Goal: Information Seeking & Learning: Find specific fact

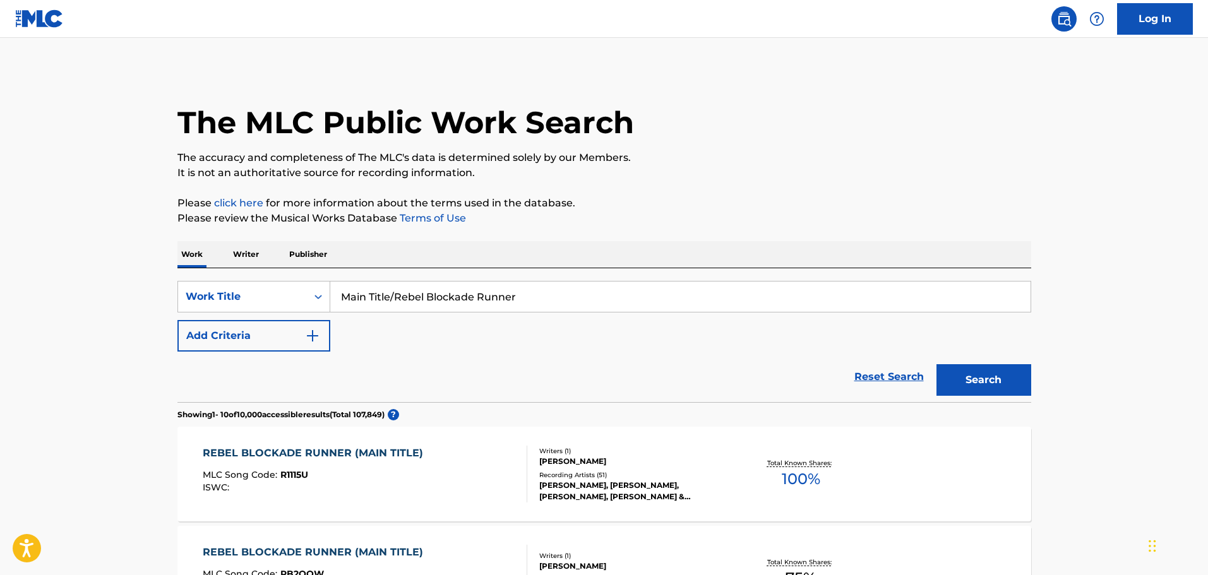
click at [619, 484] on div "[PERSON_NAME], [PERSON_NAME], [PERSON_NAME], [PERSON_NAME] & [PERSON_NAME], [PE…" at bounding box center [634, 491] width 191 height 23
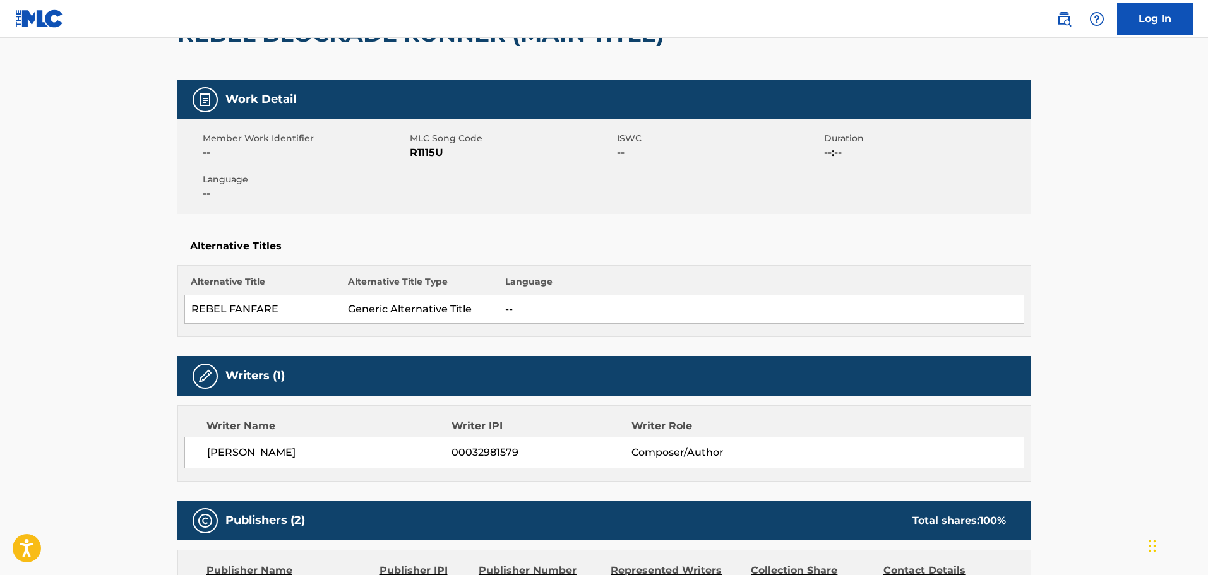
scroll to position [126, 0]
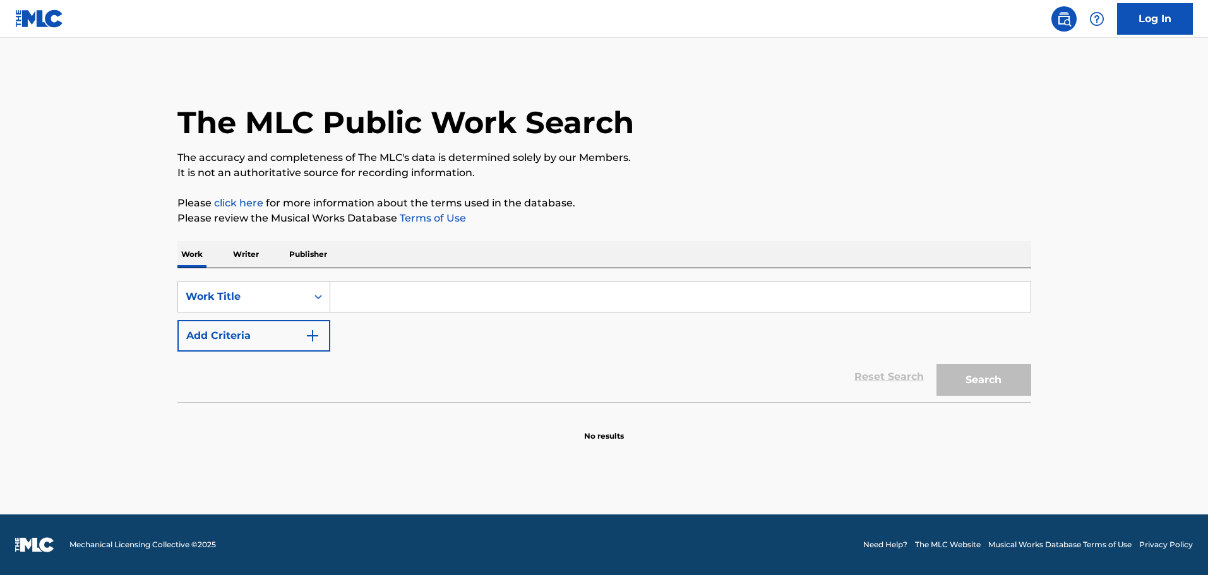
click at [344, 301] on input "Search Form" at bounding box center [680, 297] width 701 height 30
paste input "LAGRIMAS"
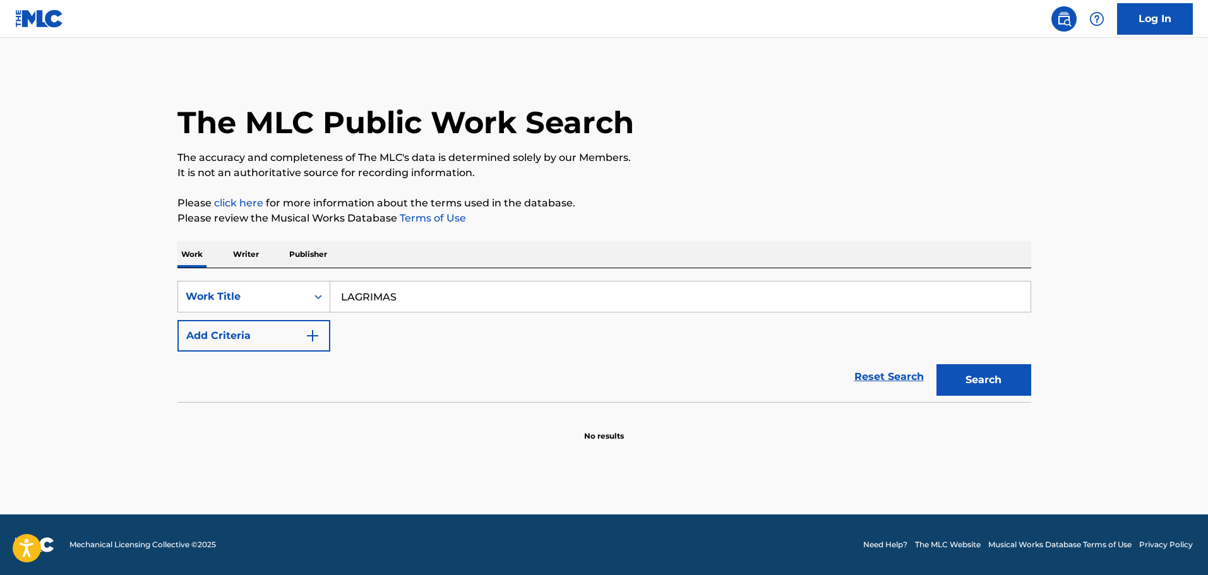
click at [1009, 389] on button "Search" at bounding box center [984, 380] width 95 height 32
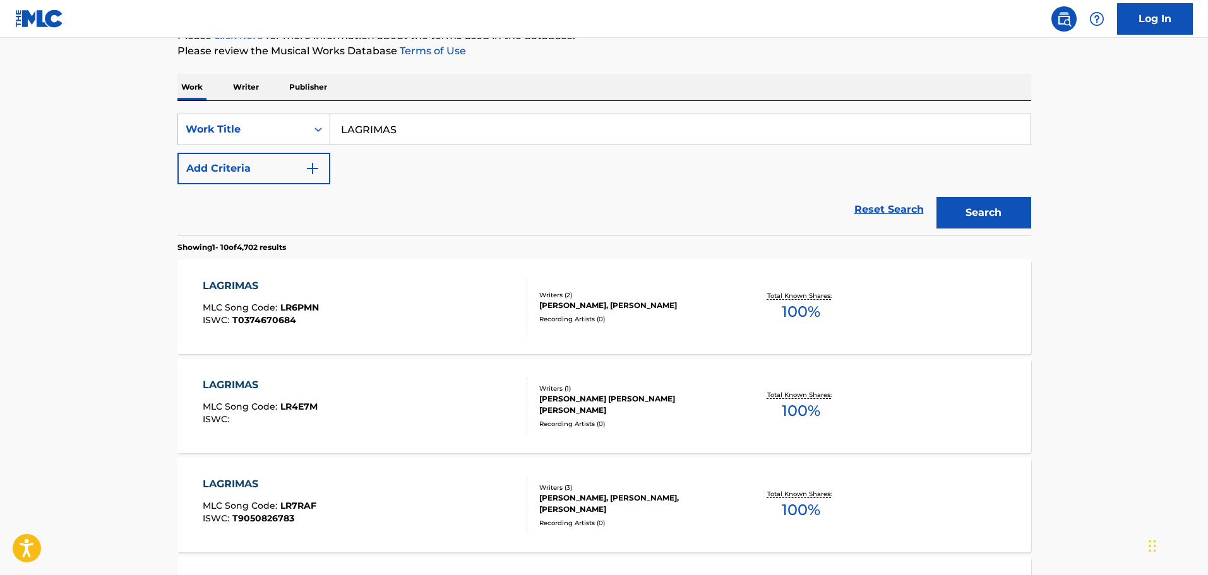
scroll to position [190, 0]
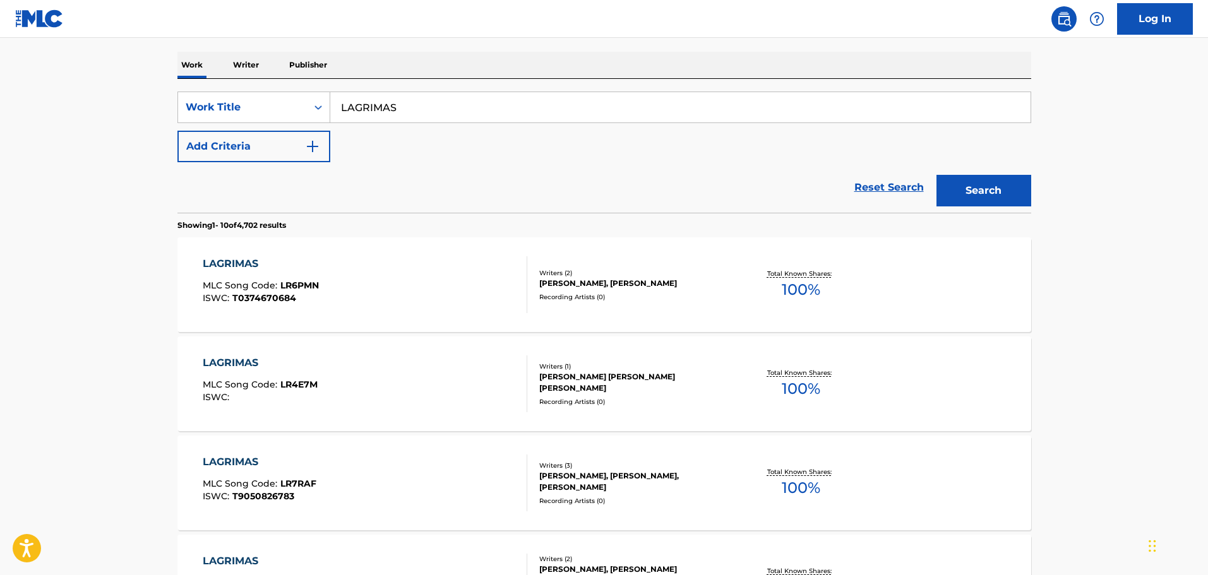
click at [284, 152] on button "Add Criteria" at bounding box center [254, 147] width 153 height 32
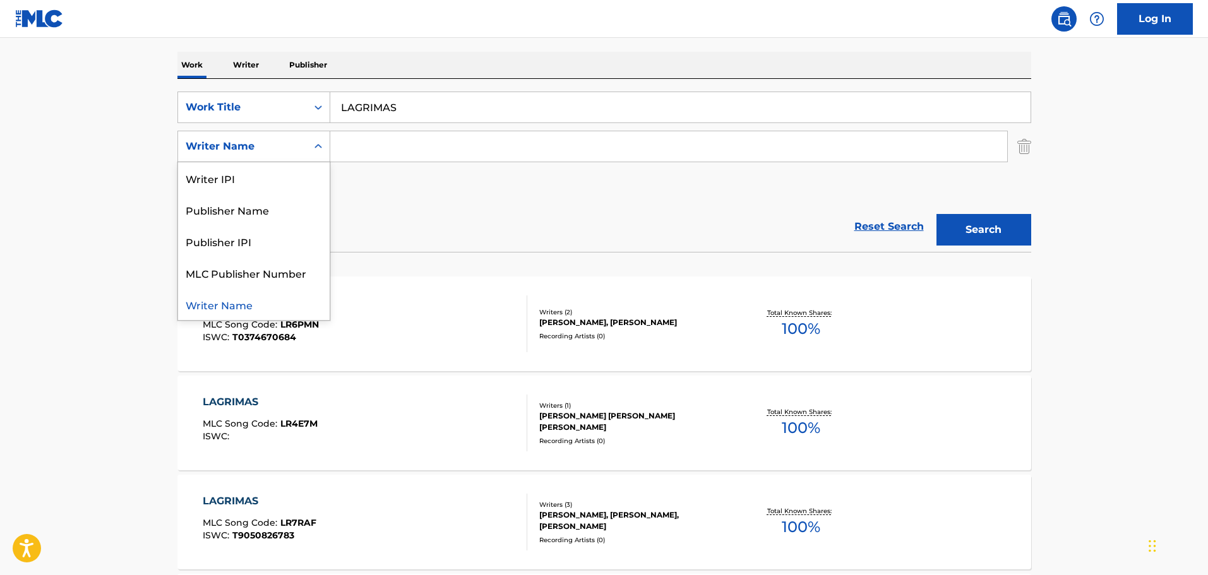
click at [292, 152] on div "Writer Name" at bounding box center [243, 146] width 114 height 15
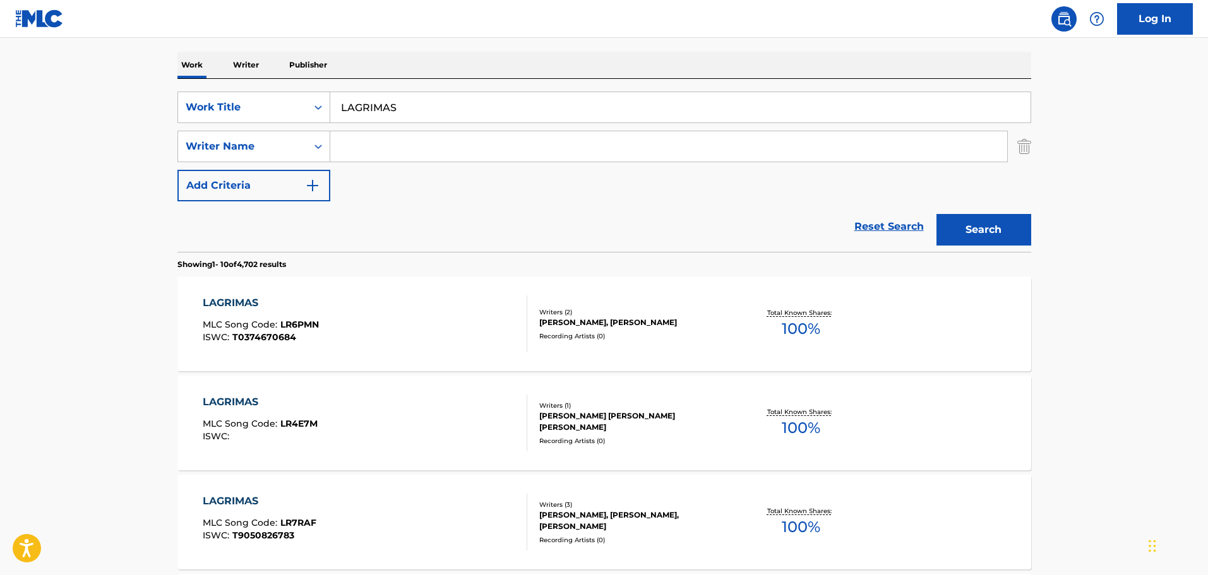
click at [375, 101] on input "LAGRIMAS" at bounding box center [680, 107] width 701 height 30
paste input "ágrimas Del Corazón"
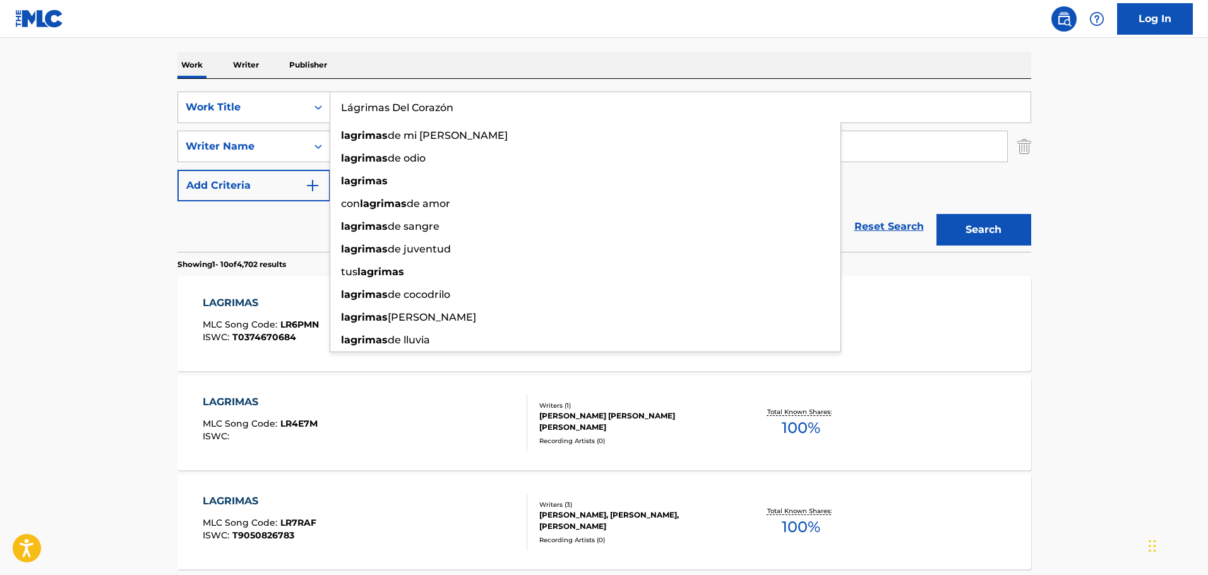
type input "Lágrimas Del Corazón"
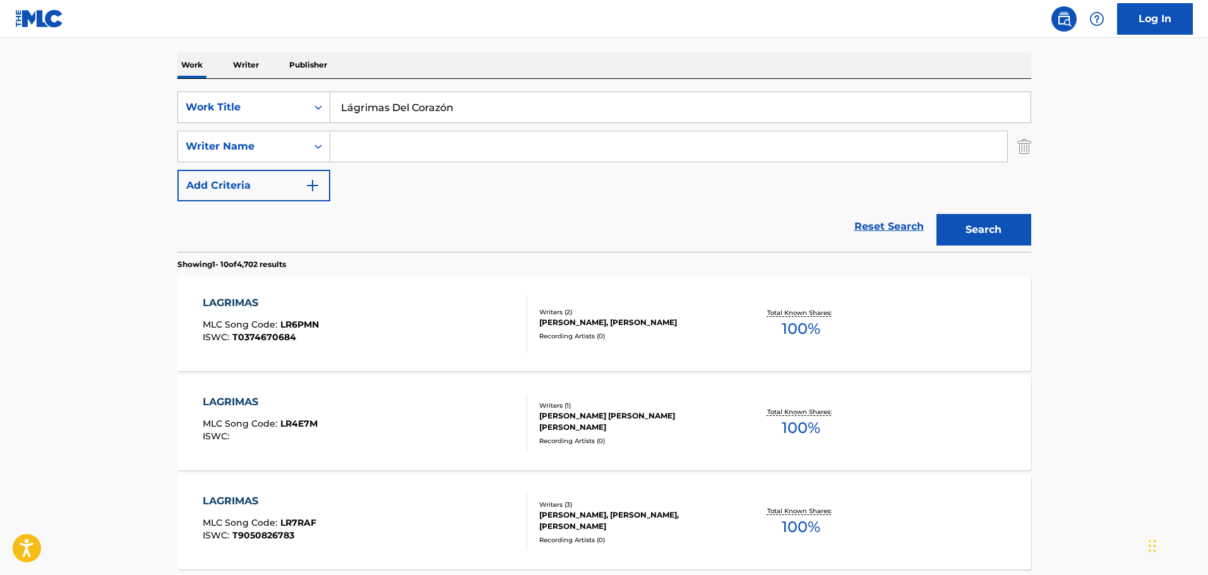
click at [985, 220] on button "Search" at bounding box center [984, 230] width 95 height 32
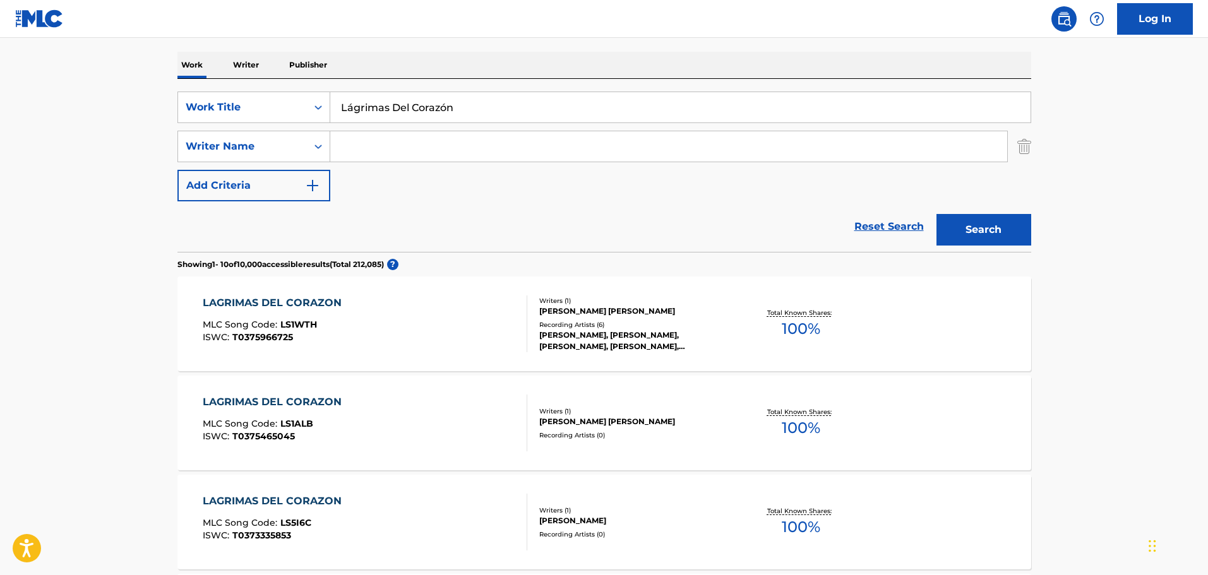
click at [421, 145] on input "Search Form" at bounding box center [668, 146] width 677 height 30
paste input "Rafael Rubio"
type input "Rafael Rubio"
click at [965, 236] on button "Search" at bounding box center [984, 230] width 95 height 32
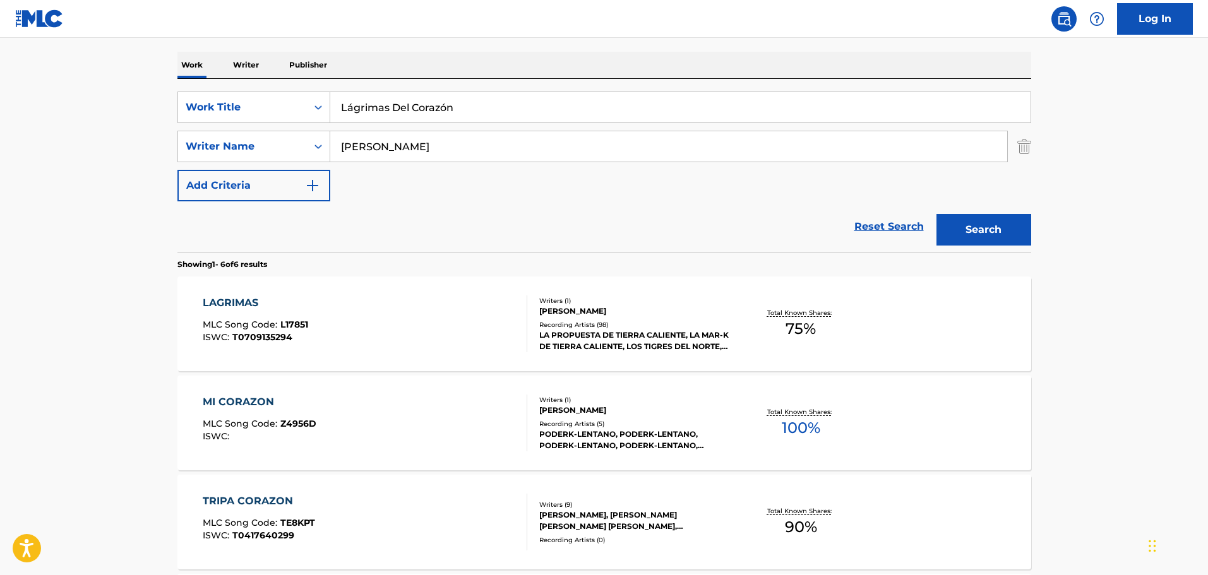
click at [648, 314] on div "RAFAEL RUBIO NUNEZ" at bounding box center [634, 311] width 191 height 11
